Goal: Transaction & Acquisition: Download file/media

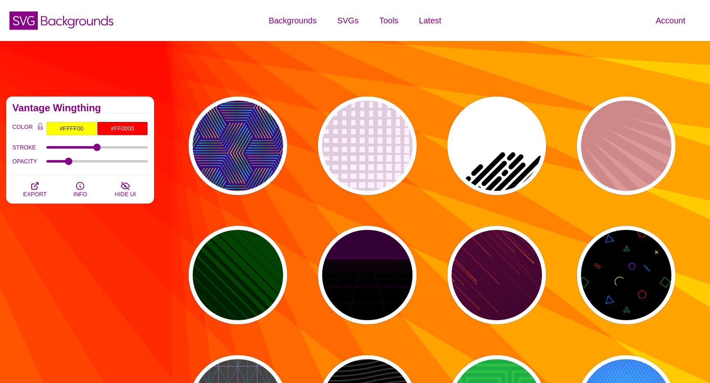
scroll to position [621, 0]
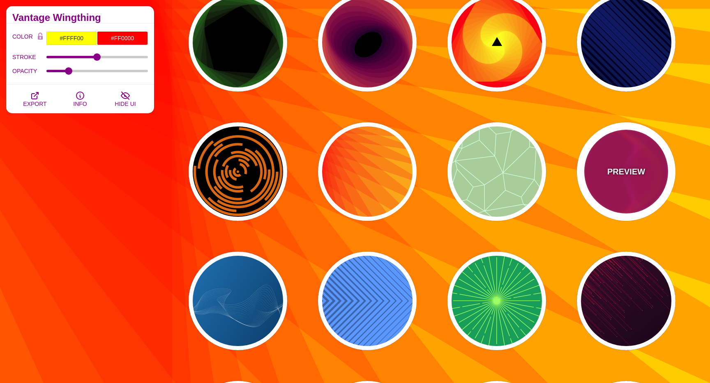
click at [625, 182] on div "PREVIEW" at bounding box center [626, 171] width 99 height 99
type input "#BB0055"
type input "#FF4400"
type input "#FF22BB"
type input "0"
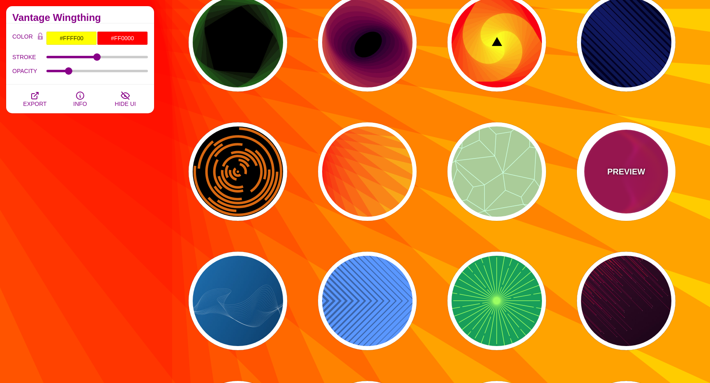
type input "1"
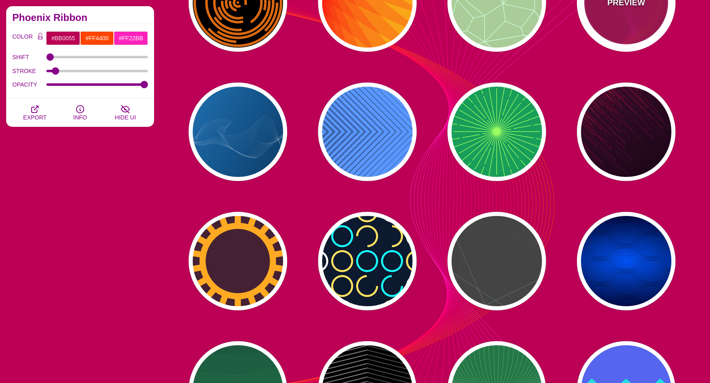
scroll to position [794, 0]
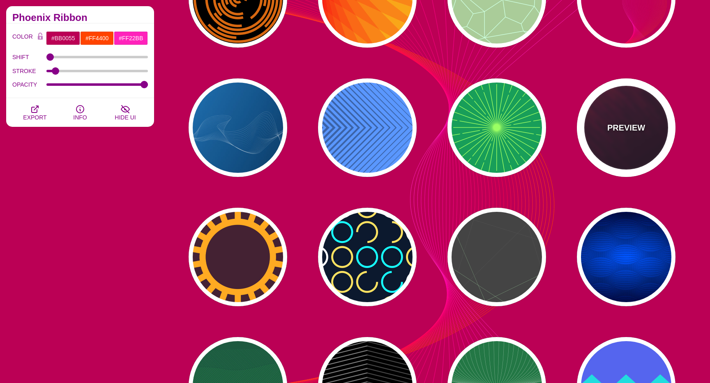
click at [629, 139] on div "PREVIEW" at bounding box center [626, 127] width 99 height 99
type input "#110011"
type input "#FFFFFF"
type input "2"
type input "5"
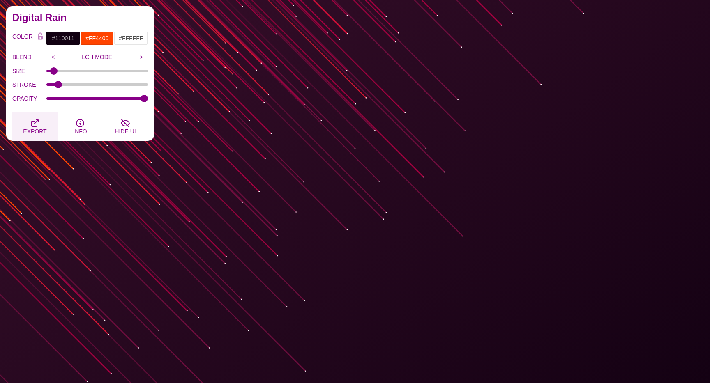
click at [42, 120] on button "EXPORT" at bounding box center [34, 126] width 45 height 29
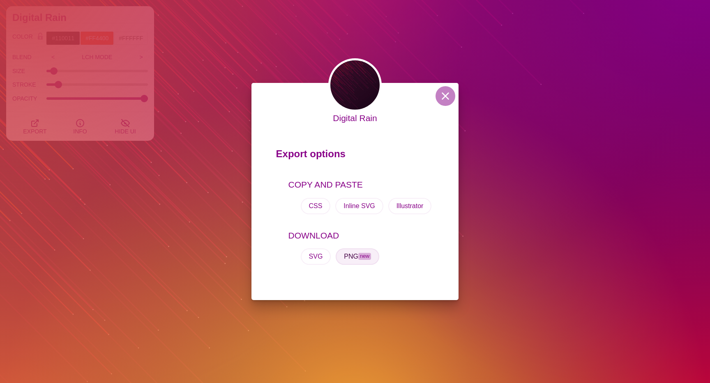
click at [351, 258] on button "PNG new" at bounding box center [358, 257] width 44 height 16
click at [441, 97] on button at bounding box center [445, 96] width 20 height 20
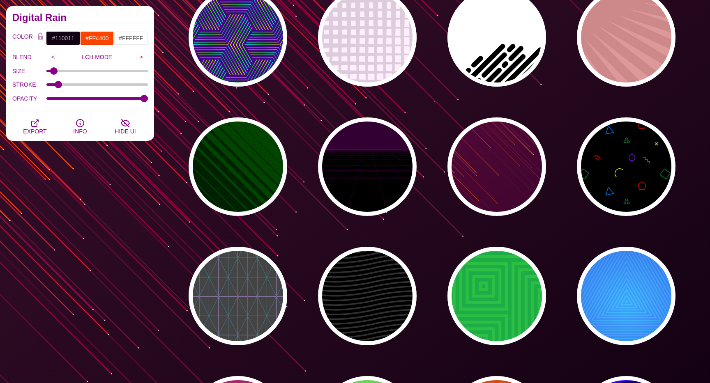
scroll to position [0, 0]
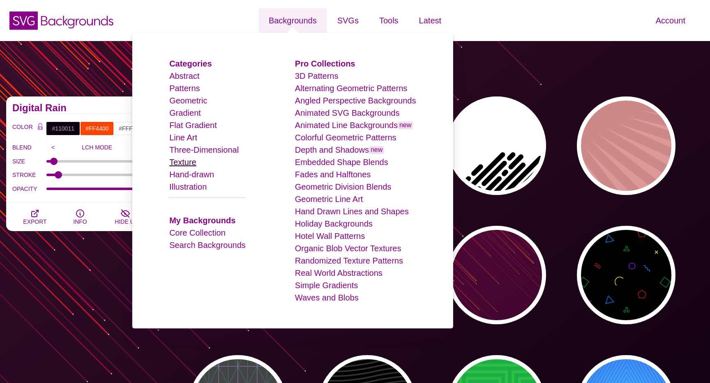
click at [194, 159] on link "Texture" at bounding box center [182, 162] width 27 height 9
click at [182, 161] on link "Texture" at bounding box center [182, 162] width 27 height 9
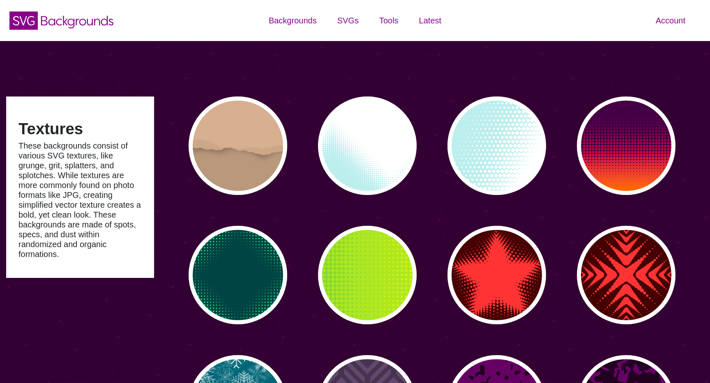
type input "#450057"
type input "#FFFFFF"
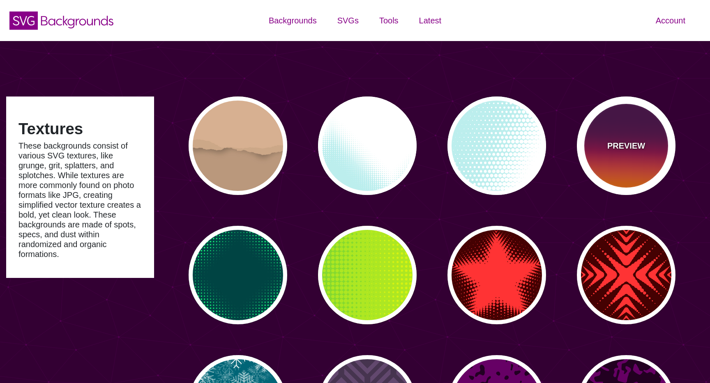
scroll to position [18, 0]
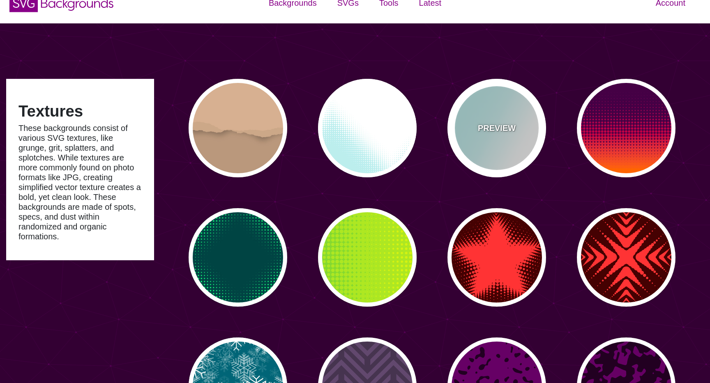
click at [514, 153] on div "PREVIEW" at bounding box center [496, 128] width 99 height 99
type input "#BBEEEE"
type input "0"
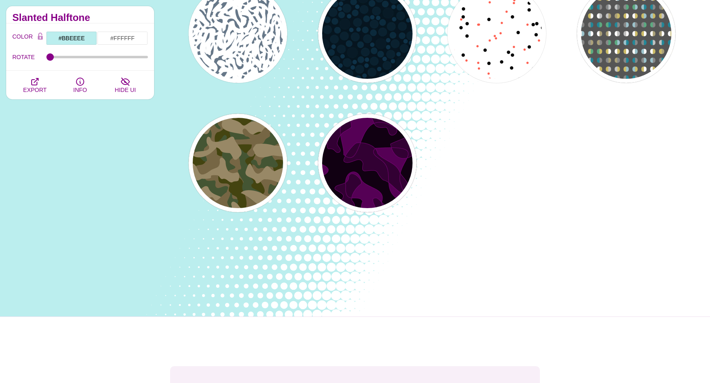
scroll to position [766, 0]
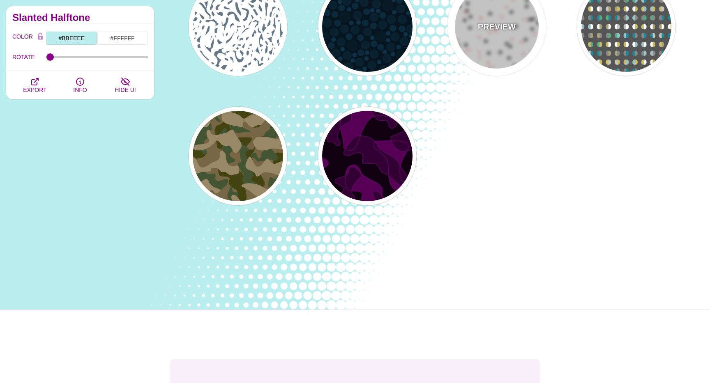
click at [516, 26] on div "PREVIEW" at bounding box center [496, 26] width 99 height 99
type input "#FFFFFF"
type input "#000000"
type input "#FF5E4F"
type input "30"
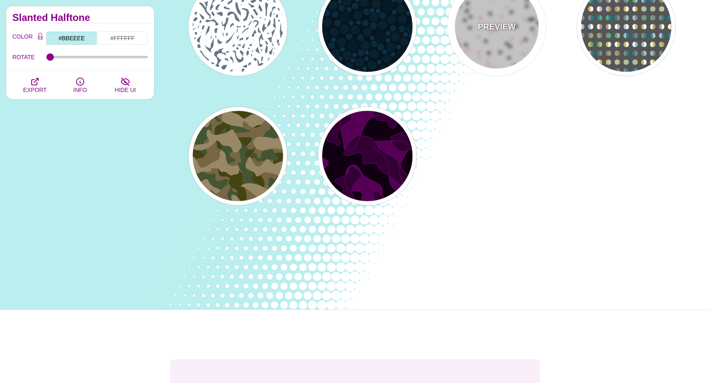
type input "20"
type input "0"
type input "0.25"
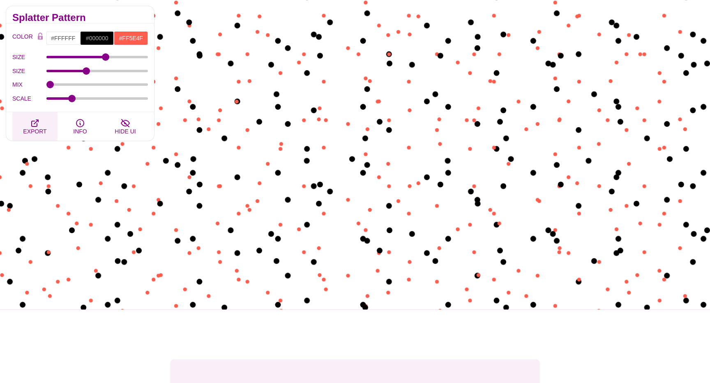
click at [36, 126] on icon "button" at bounding box center [35, 123] width 7 height 7
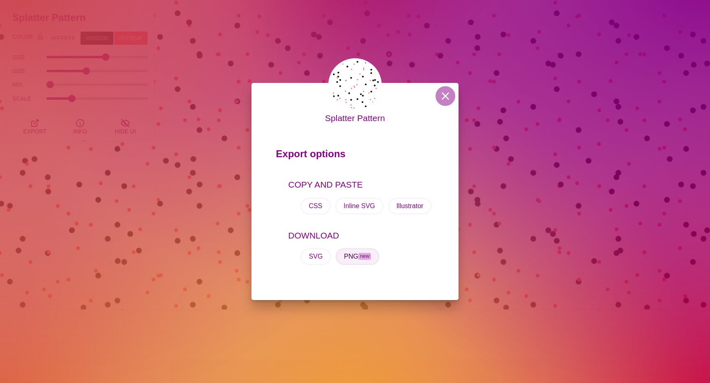
click at [357, 253] on button "PNG new" at bounding box center [358, 257] width 44 height 16
